Goal: Check status: Check status

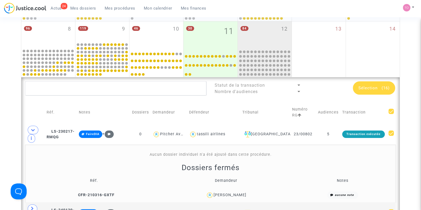
scroll to position [142, 0]
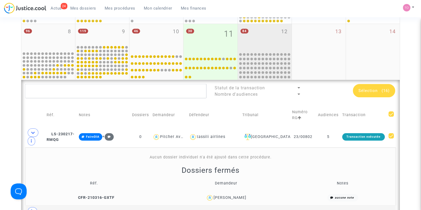
click at [263, 37] on div "84 12" at bounding box center [265, 37] width 54 height 27
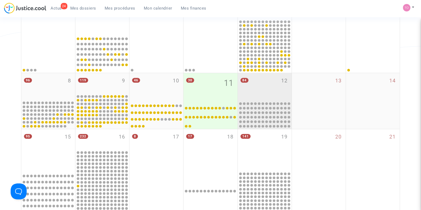
scroll to position [92, 0]
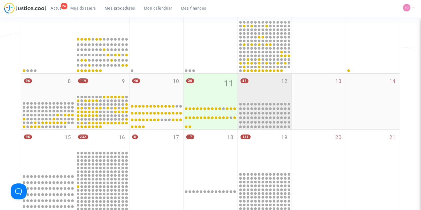
click at [263, 94] on div "84 12" at bounding box center [265, 87] width 54 height 27
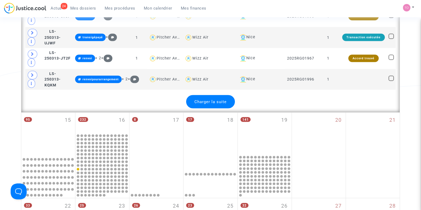
scroll to position [1231, 0]
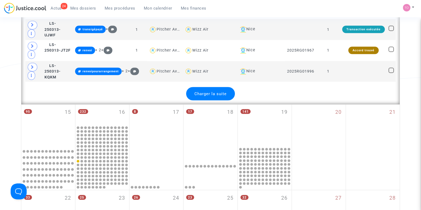
click at [219, 87] on div "Charger la suite" at bounding box center [210, 93] width 49 height 13
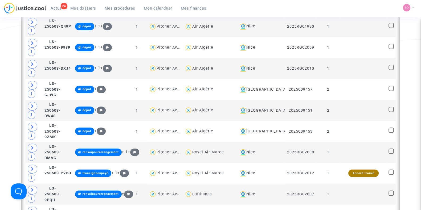
scroll to position [1722, 0]
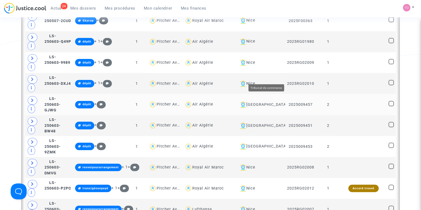
click at [266, 102] on div "[GEOGRAPHIC_DATA]" at bounding box center [260, 105] width 45 height 6
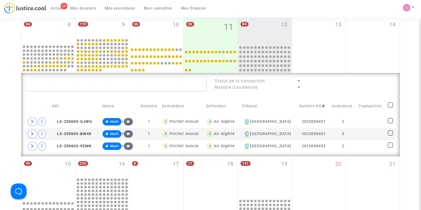
scroll to position [147, 0]
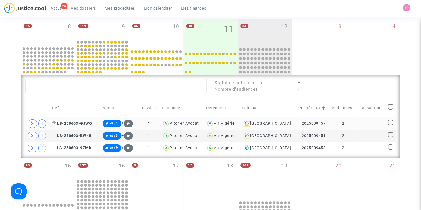
click at [75, 123] on span "LS-250603-GJWG" at bounding box center [72, 123] width 40 height 5
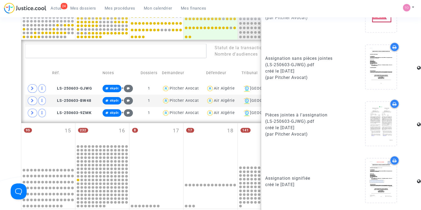
scroll to position [183, 0]
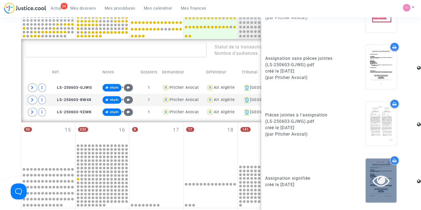
click at [374, 178] on icon at bounding box center [380, 180] width 17 height 17
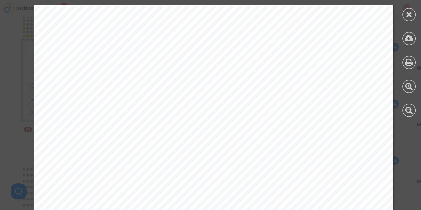
scroll to position [261, 0]
click at [409, 17] on icon at bounding box center [409, 14] width 7 height 8
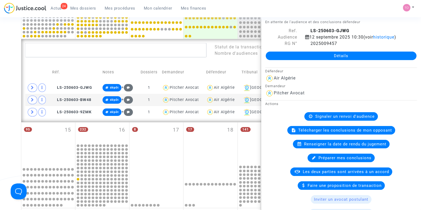
scroll to position [0, 0]
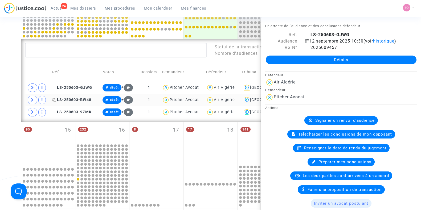
click at [73, 98] on span "LS-250603-BW48" at bounding box center [71, 100] width 39 height 5
click at [75, 114] on td "LS-250603-9ZMK" at bounding box center [75, 112] width 50 height 12
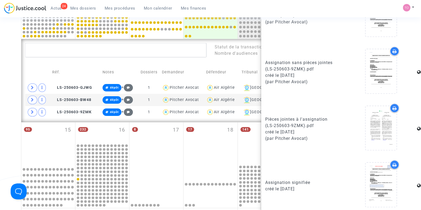
scroll to position [332, 0]
click at [67, 89] on span "LS-250603-GJWG" at bounding box center [72, 87] width 40 height 5
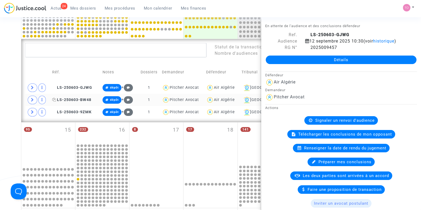
click at [80, 99] on span "LS-250603-BW48" at bounding box center [71, 100] width 39 height 5
click at [77, 87] on span "LS-250603-GJWG" at bounding box center [72, 87] width 40 height 5
click at [69, 110] on span "LS-250603-9ZMK" at bounding box center [71, 112] width 39 height 5
click at [76, 96] on td "LS-250603-BW48" at bounding box center [75, 100] width 50 height 12
click at [75, 114] on td "LS-250603-9ZMK" at bounding box center [75, 112] width 50 height 12
